Goal: Task Accomplishment & Management: Manage account settings

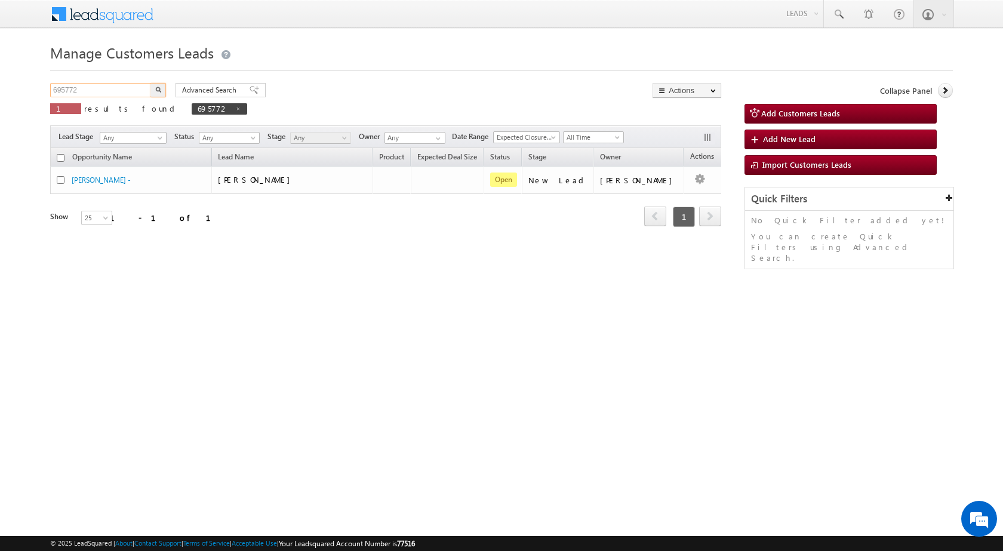
drag, startPoint x: 94, startPoint y: 87, endPoint x: 50, endPoint y: 82, distance: 43.8
click at [51, 84] on input "695772" at bounding box center [101, 90] width 102 height 14
paste input "751214"
type input "751214"
click at [150, 83] on button "button" at bounding box center [158, 90] width 16 height 14
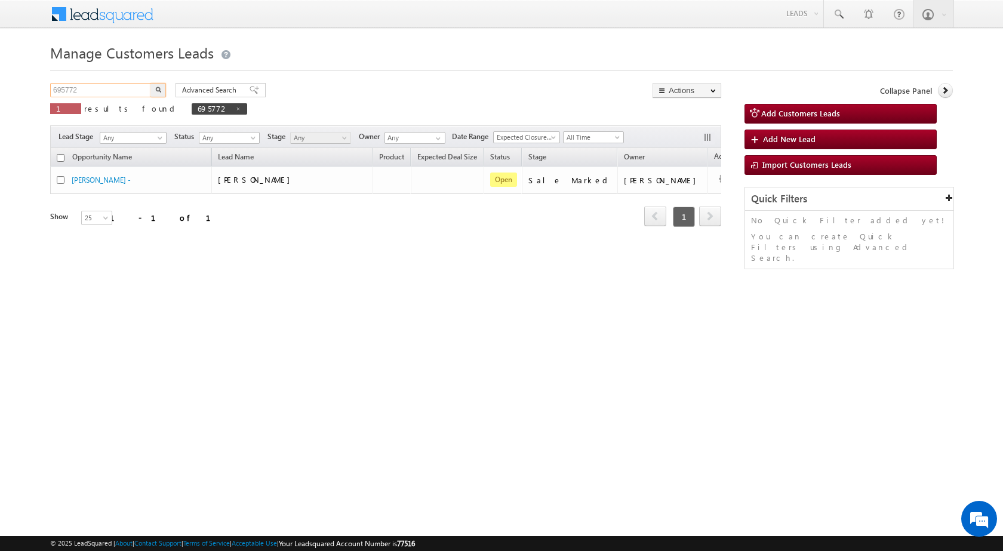
drag, startPoint x: 91, startPoint y: 87, endPoint x: 0, endPoint y: 81, distance: 91.5
click at [0, 81] on body "Menu [PERSON_NAME] sitar a8@ks erve." at bounding box center [501, 169] width 1003 height 339
paste input "751214"
type input "751214"
click at [150, 83] on button "button" at bounding box center [158, 90] width 16 height 14
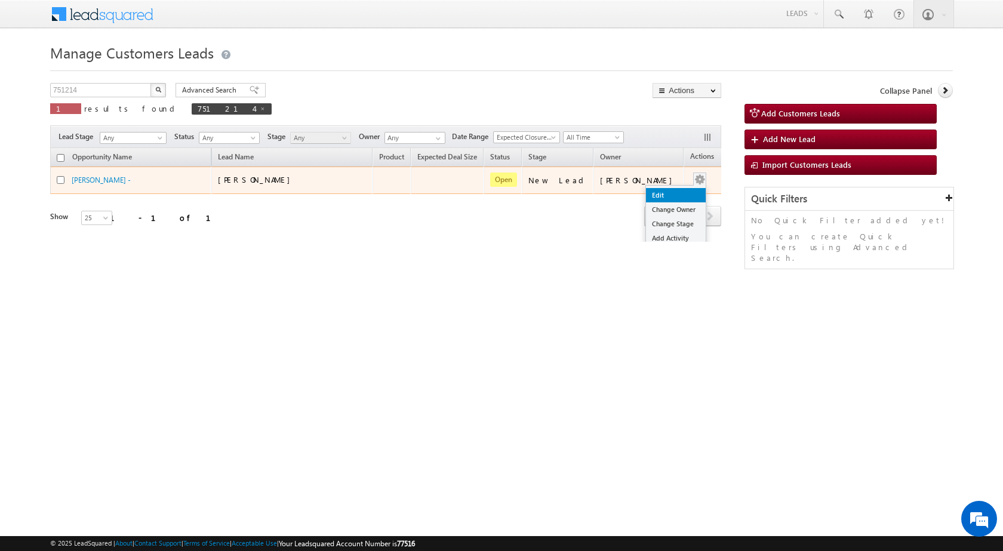
click at [646, 193] on link "Edit" at bounding box center [676, 195] width 60 height 14
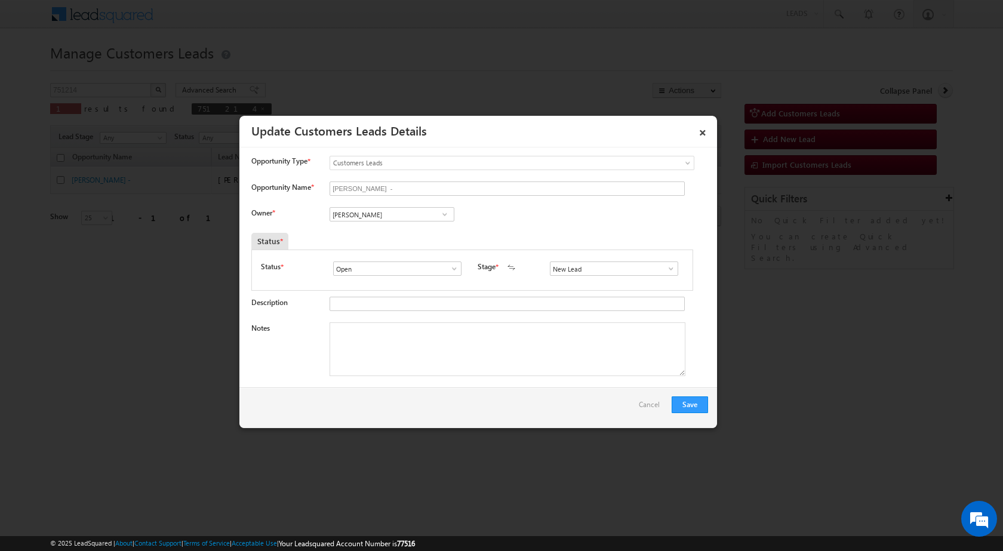
click at [666, 270] on span at bounding box center [671, 269] width 12 height 10
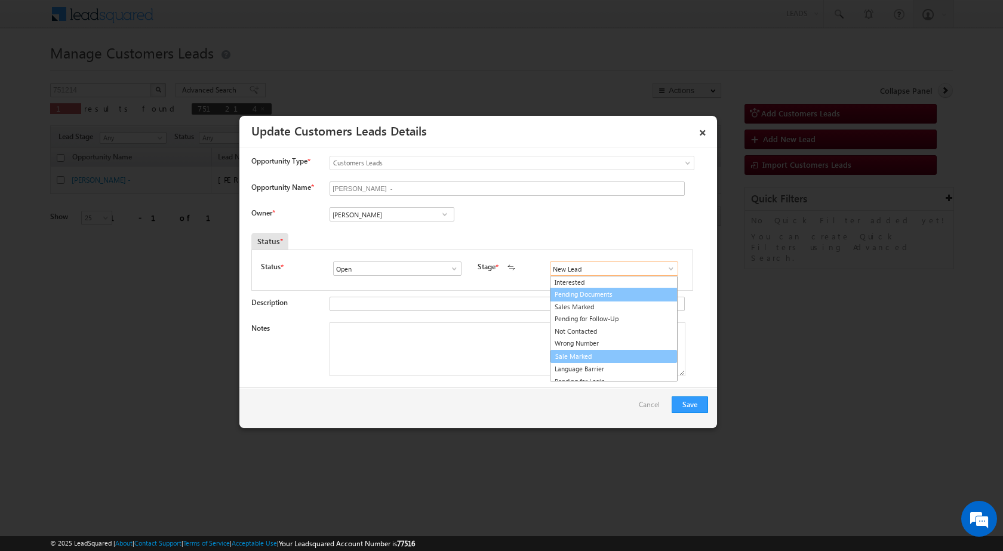
scroll to position [18, 0]
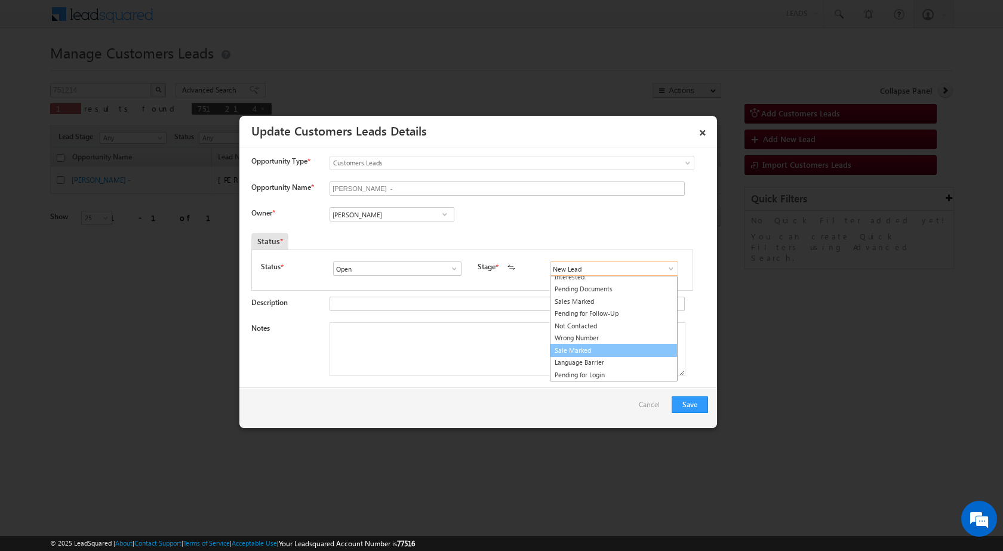
click at [589, 350] on link "Sale Marked" at bounding box center [614, 351] width 128 height 14
type input "Sale Marked"
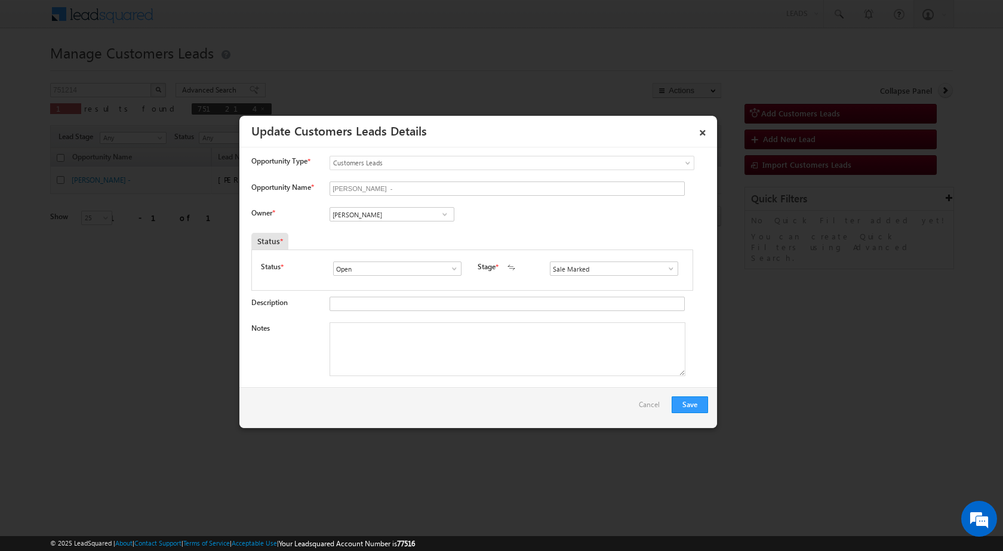
click at [447, 550] on div "© 2025 LeadSquared | About | Contact Support | Terms of Service | Acceptable Us…" at bounding box center [501, 543] width 1003 height 15
click at [368, 327] on textarea "Notes" at bounding box center [508, 349] width 356 height 54
paste textarea "751214 - VB_Know_More - VISHWAKARMA - 7869003506 - BHOPAL 462026 - LV 13 LAC - …"
type textarea "751214 - VB_Know_More - VISHWAKARMA - 7869003506 - BHOPAL 462026 - LV 13 LAC - …"
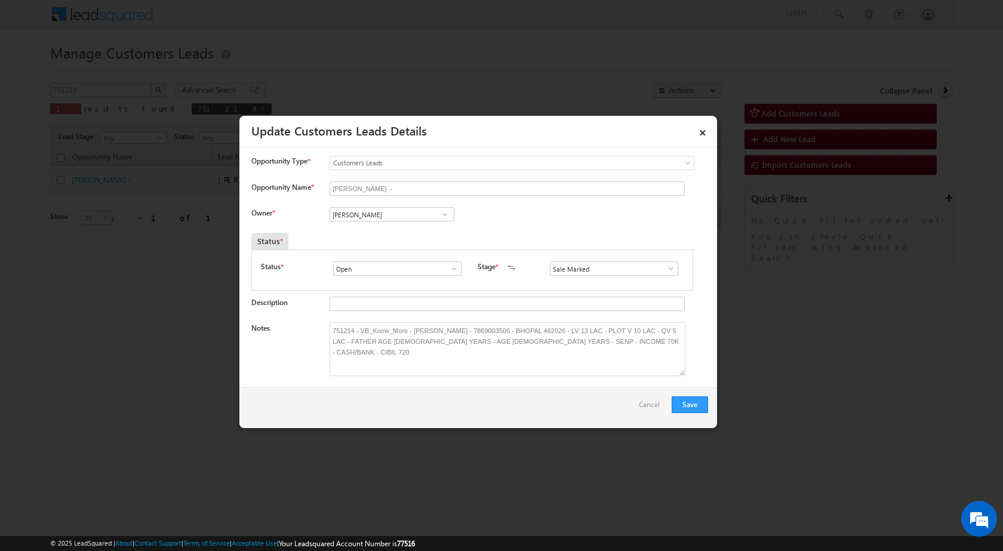
click at [562, 213] on div "Owner * Vikas Halwai Vikas Halwai Vikas Halwai" at bounding box center [479, 217] width 457 height 20
click at [653, 480] on div at bounding box center [501, 275] width 1003 height 551
click at [441, 218] on span at bounding box center [445, 215] width 12 height 10
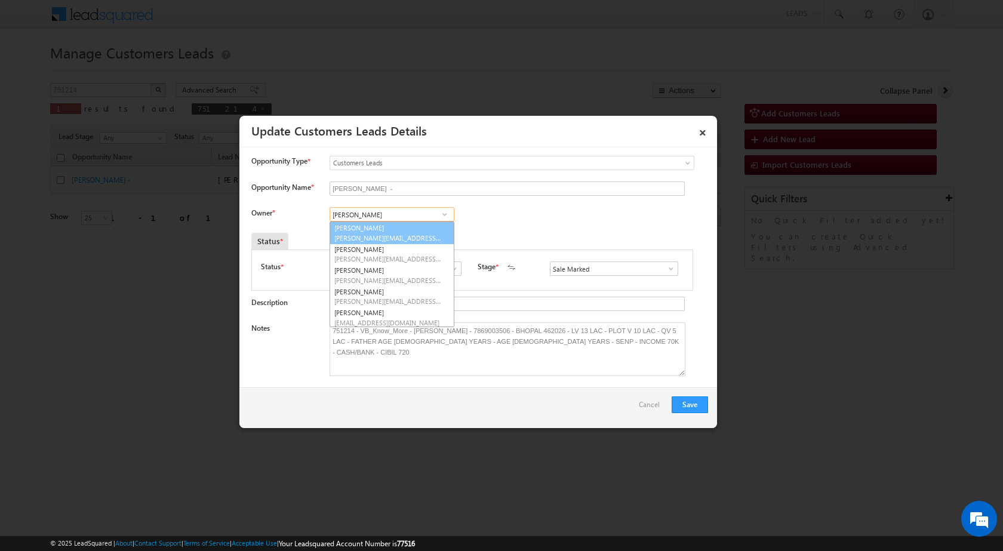
paste input "vaibhav.rajput@sgrlimited.in"
click at [404, 235] on span "vaibhav.rajput@sgrlimited.in" at bounding box center [387, 237] width 107 height 9
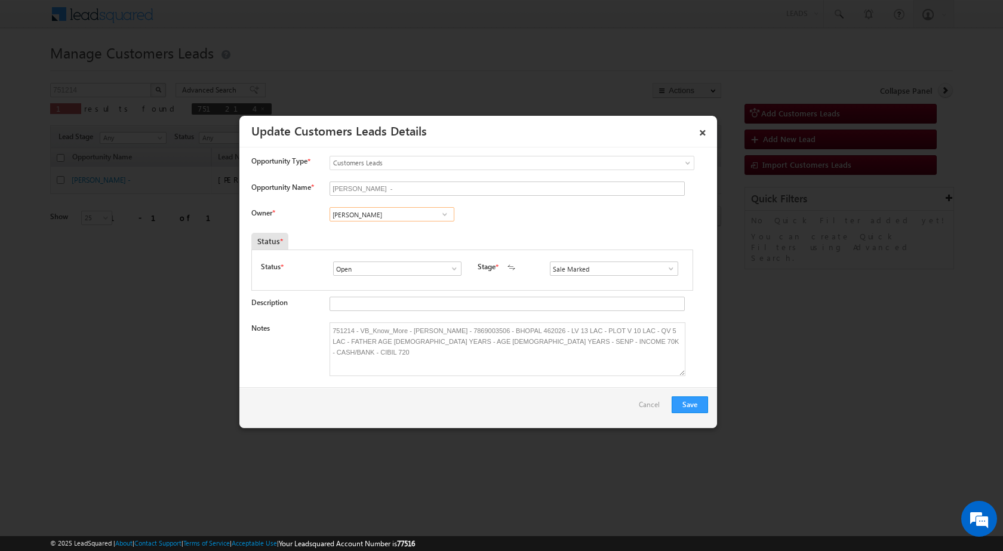
type input "Vaibhav Rajput"
click at [562, 218] on div "Owner * Vikas Halwai Vikas Halwai Aakash Mewada Aashish Pawar Aashutosh Shrivas…" at bounding box center [479, 217] width 457 height 20
click at [568, 414] on div "Save Cancel" at bounding box center [478, 407] width 478 height 41
click at [685, 399] on button "Save" at bounding box center [690, 404] width 36 height 17
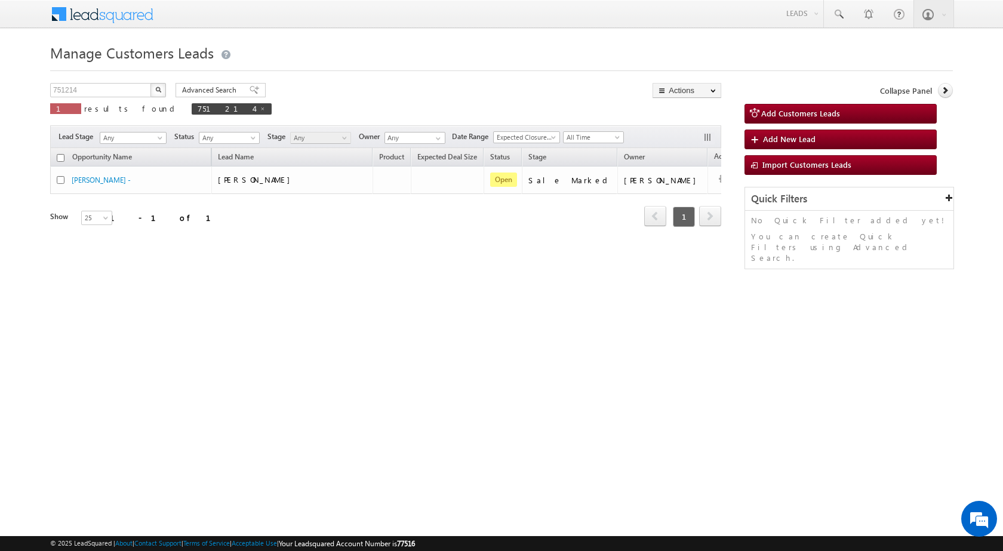
click at [330, 307] on div "Manage Customers Leads Customers Leads updated successfully. 751214 X 1 results…" at bounding box center [501, 189] width 903 height 299
